Goal: Find specific page/section: Find specific page/section

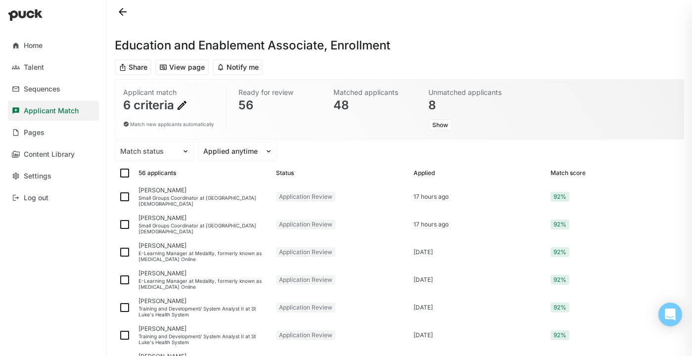
click at [127, 10] on button at bounding box center [123, 12] width 16 height 16
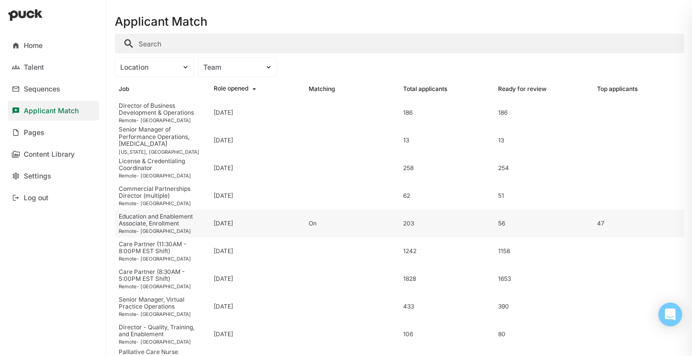
click at [166, 227] on div "Education and Enablement Associate, Enrollment" at bounding box center [162, 220] width 87 height 14
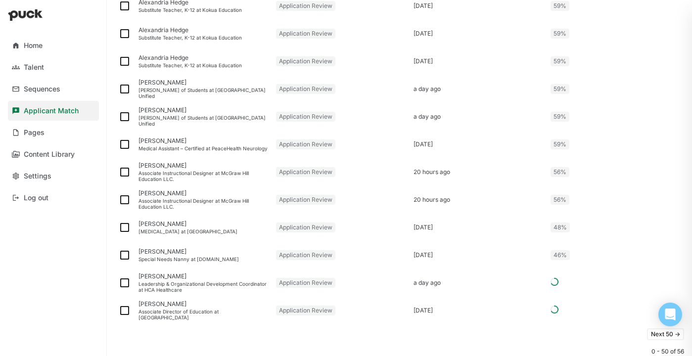
scroll to position [2329, 0]
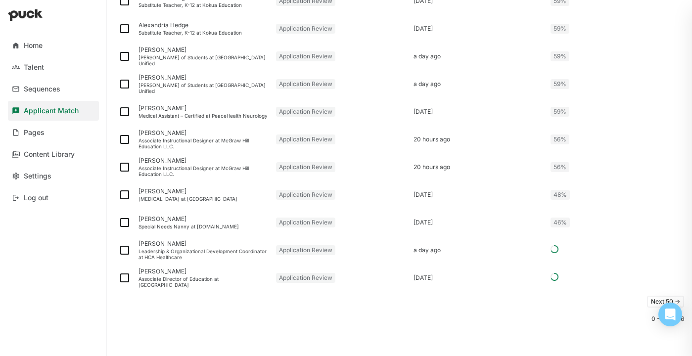
click at [651, 303] on button "Next 50 ->" at bounding box center [665, 302] width 37 height 12
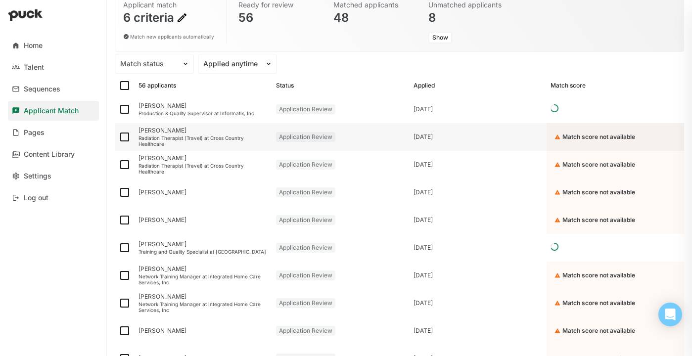
scroll to position [168, 0]
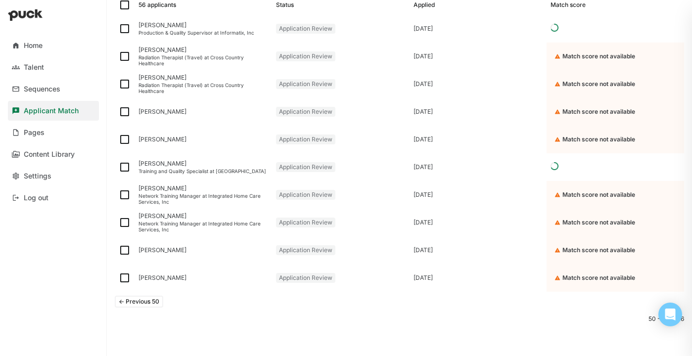
click at [149, 304] on button "<- Previous 50" at bounding box center [139, 302] width 48 height 12
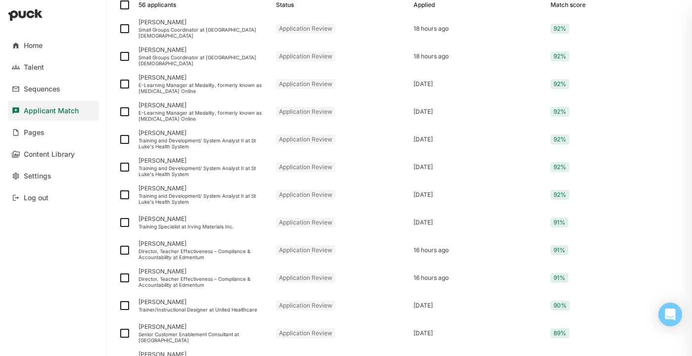
scroll to position [2329, 0]
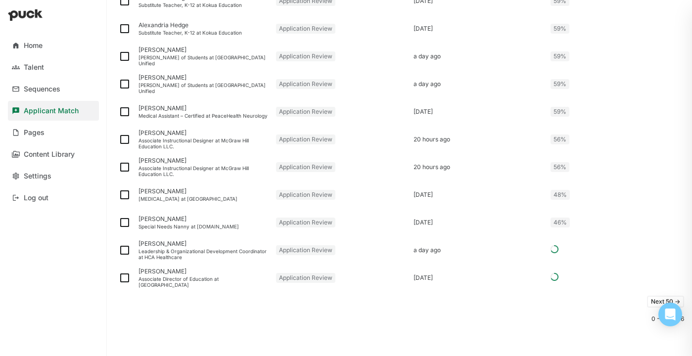
click at [650, 302] on button "Next 50 ->" at bounding box center [665, 302] width 37 height 12
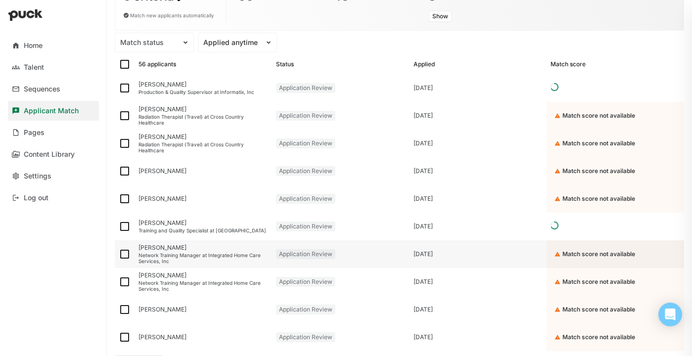
scroll to position [168, 0]
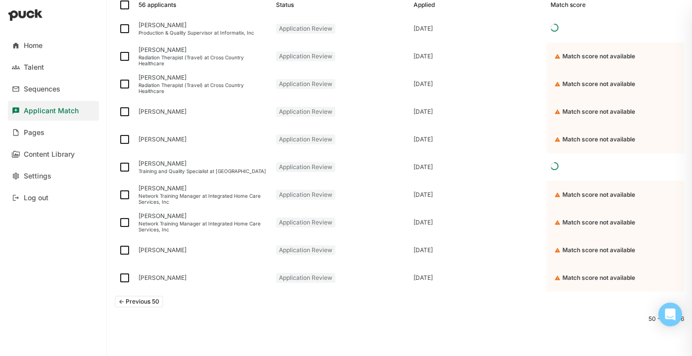
click at [141, 305] on button "<- Previous 50" at bounding box center [139, 302] width 48 height 12
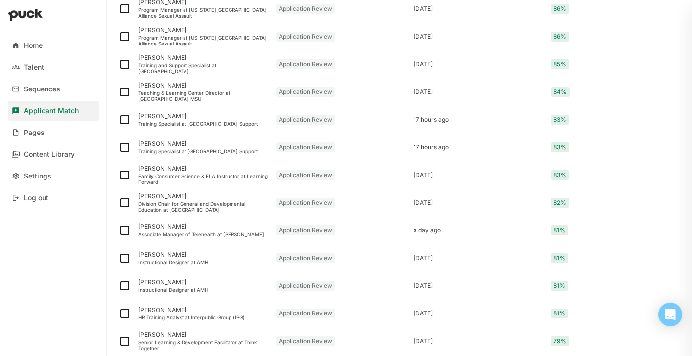
scroll to position [991, 0]
click at [212, 232] on div "Associate Manager of Telehealth at [PERSON_NAME]" at bounding box center [204, 235] width 130 height 6
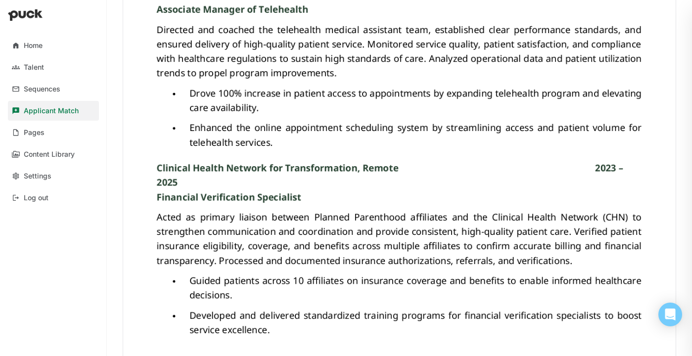
scroll to position [722, 0]
